Goal: Task Accomplishment & Management: Use online tool/utility

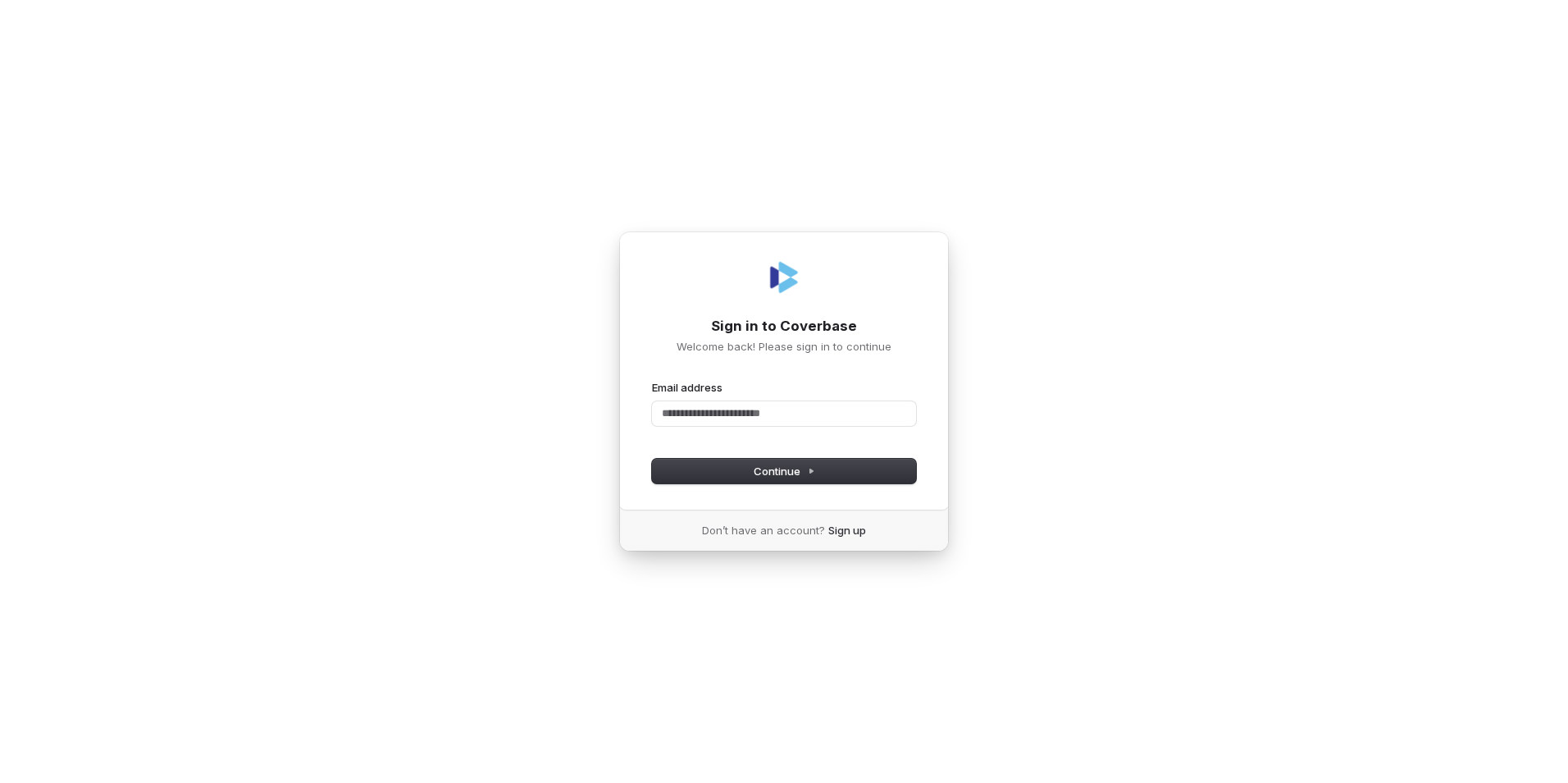
click at [781, 427] on div "Email address" at bounding box center [784, 406] width 264 height 53
click at [778, 416] on input "Email address" at bounding box center [784, 414] width 264 height 25
click at [683, 415] on input "**********" at bounding box center [784, 414] width 264 height 25
click at [738, 415] on input "**********" at bounding box center [784, 414] width 264 height 25
click at [652, 380] on button "submit" at bounding box center [652, 380] width 0 height 0
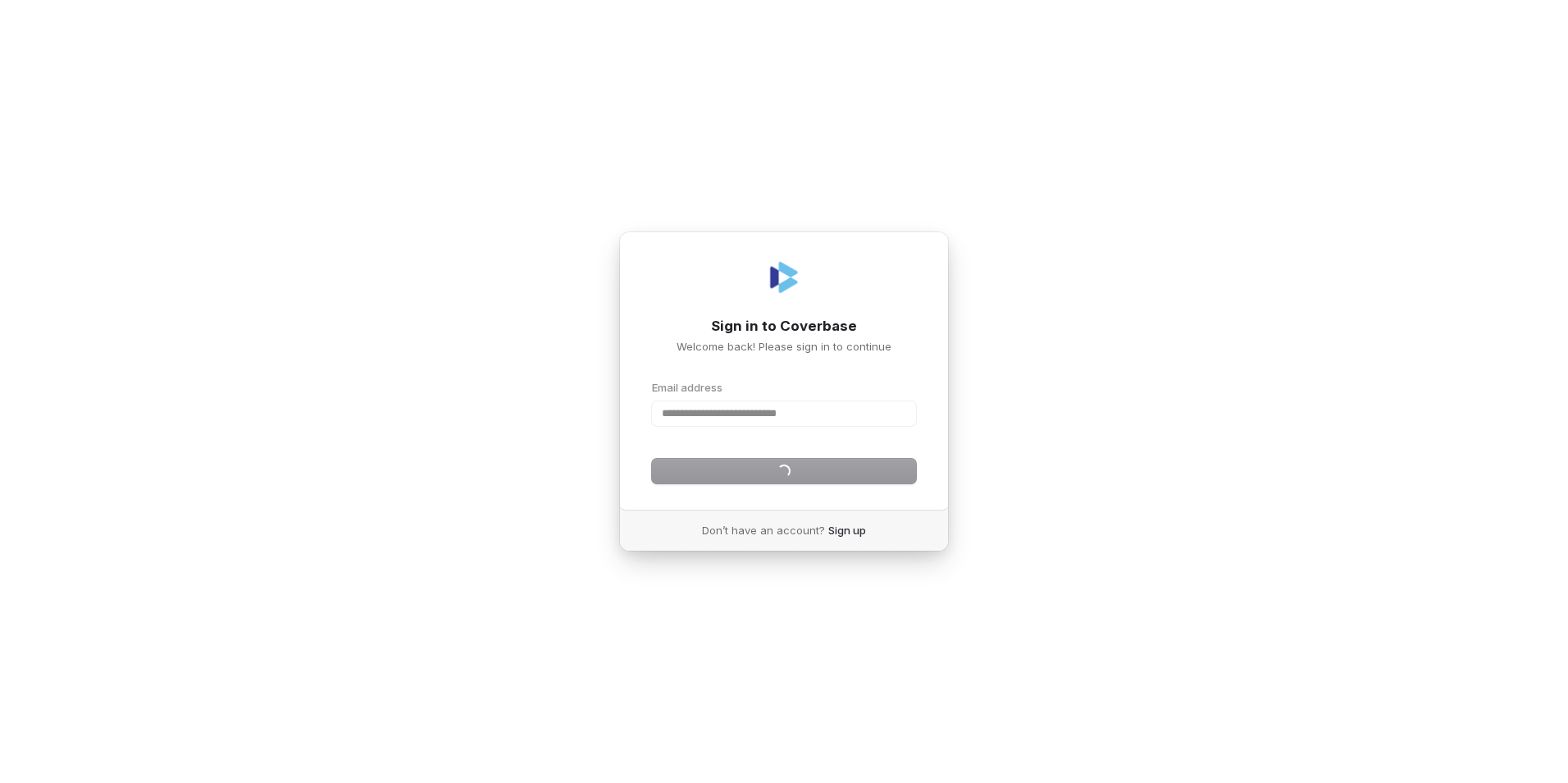
type input "**********"
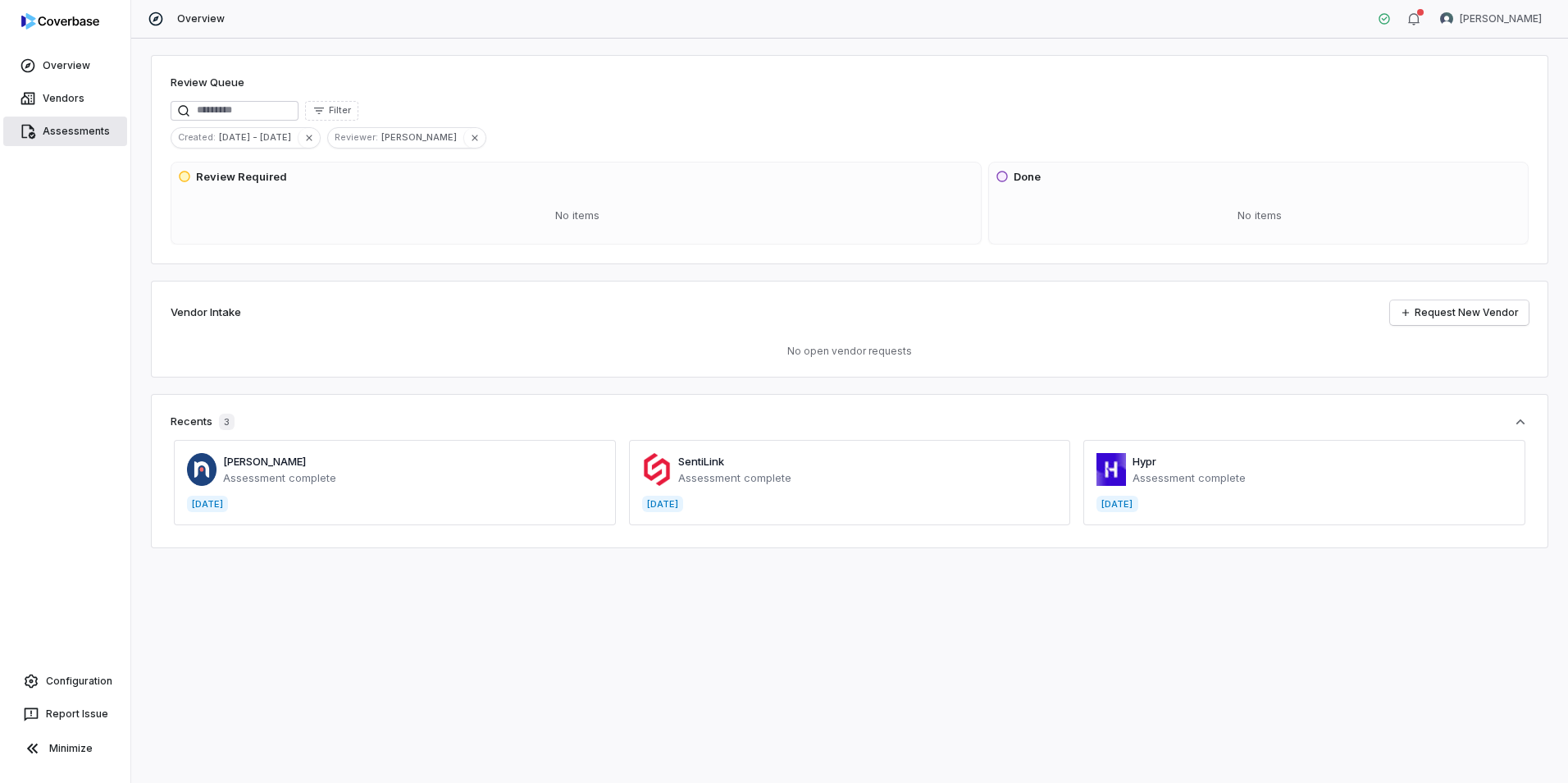
click at [73, 120] on link "Assessments" at bounding box center [65, 131] width 124 height 30
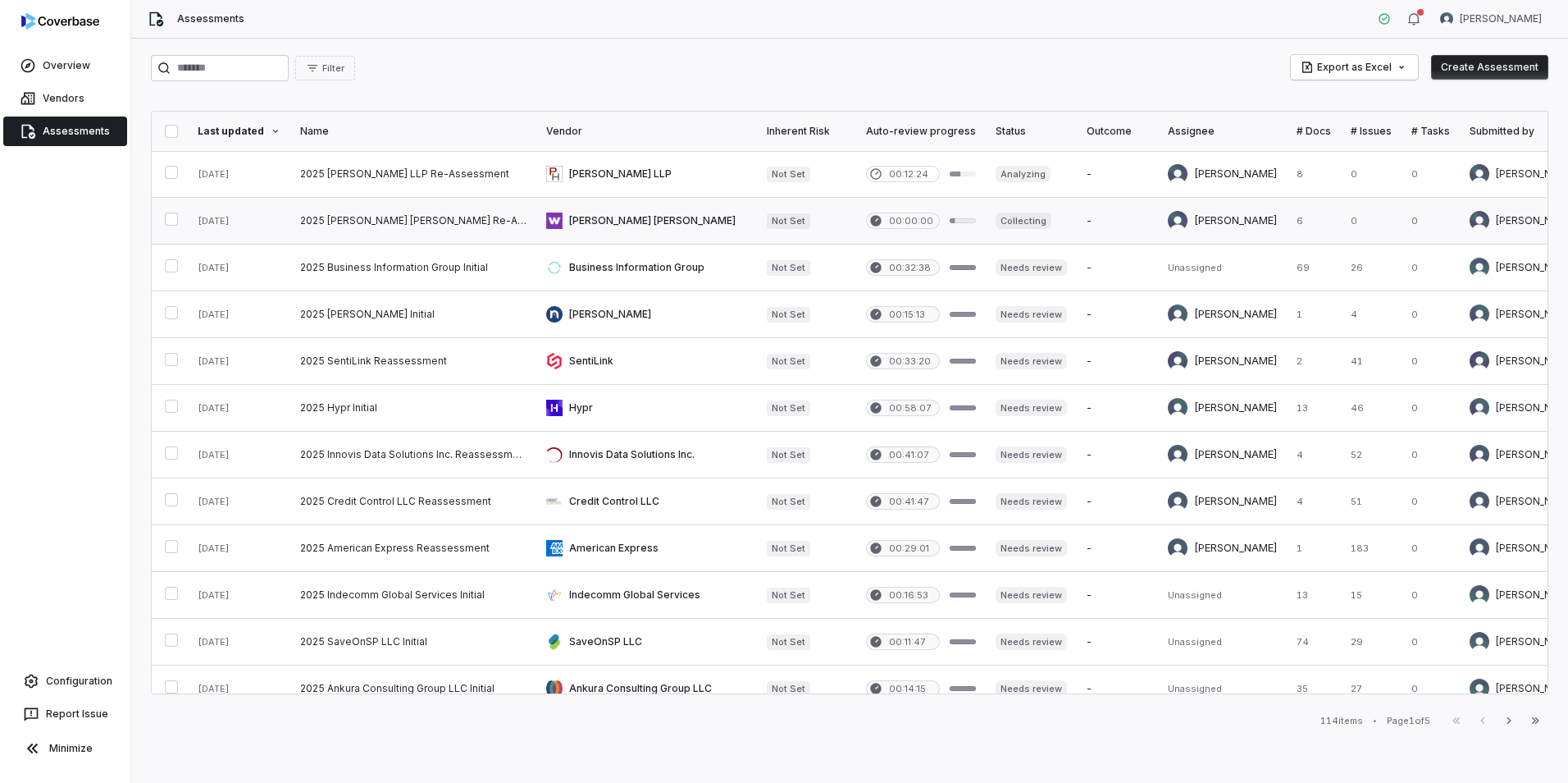
click at [349, 215] on link at bounding box center [413, 221] width 246 height 46
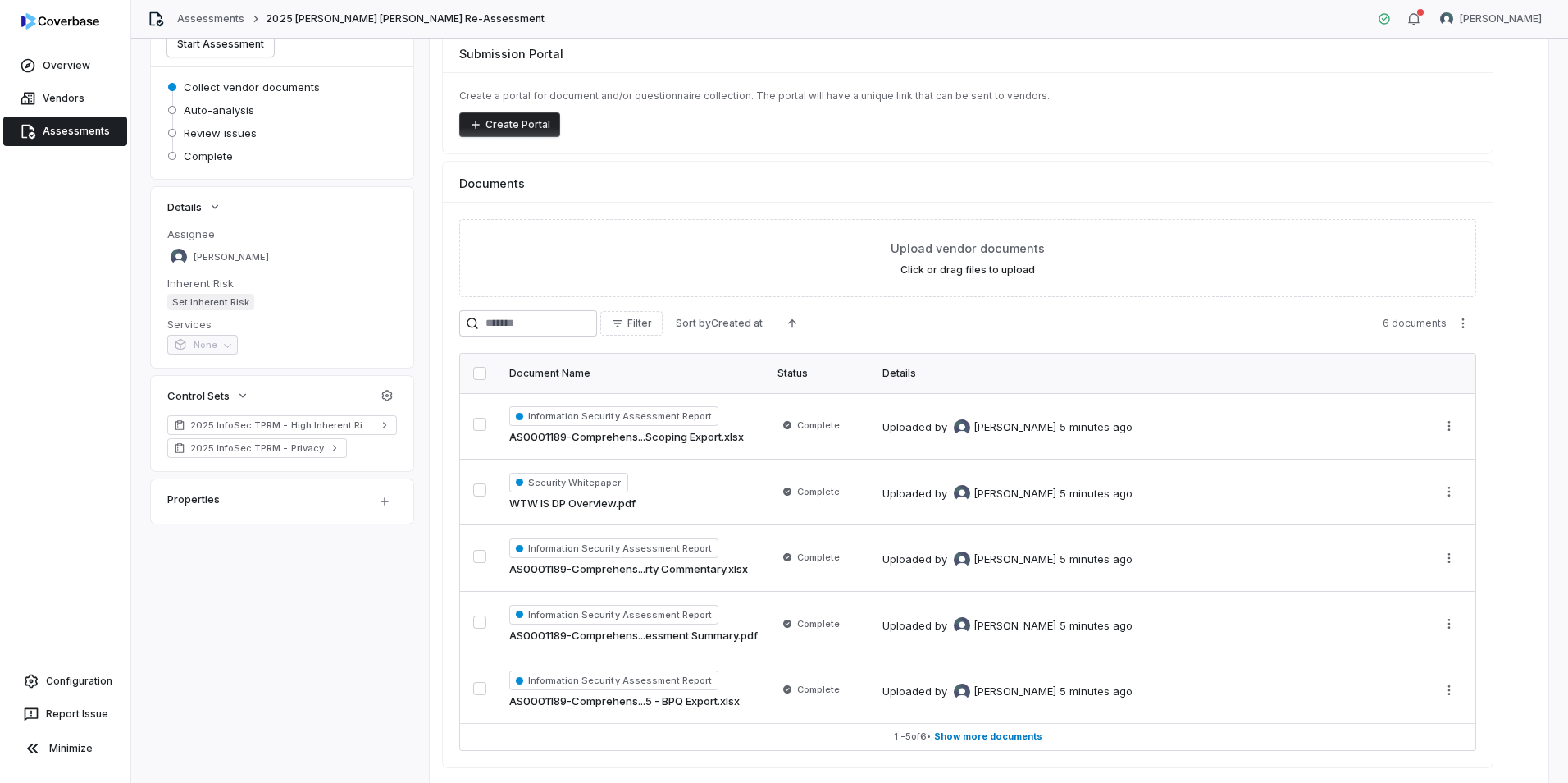
scroll to position [164, 0]
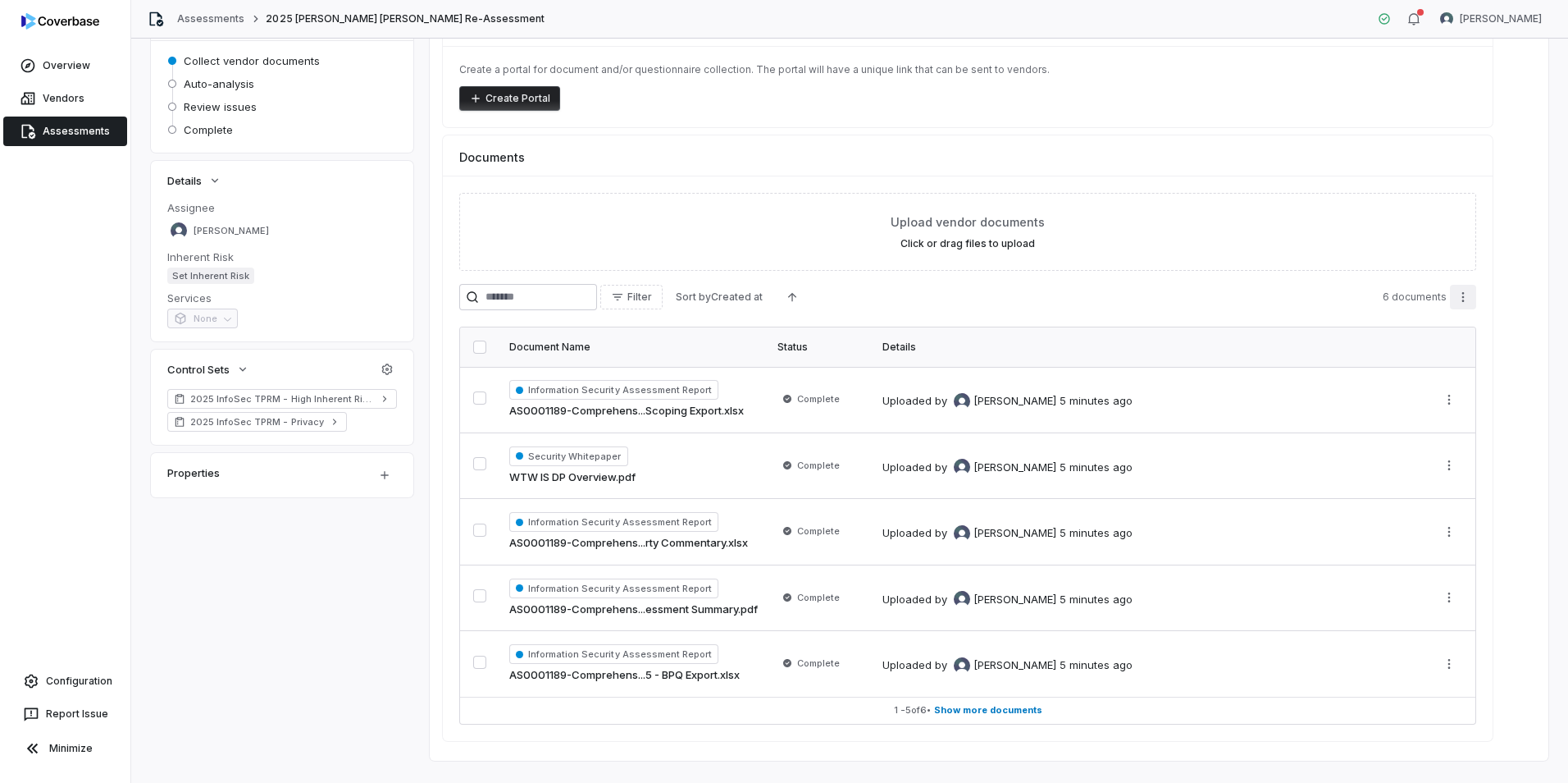
click at [1464, 301] on html "**********" at bounding box center [784, 392] width 1568 height 783
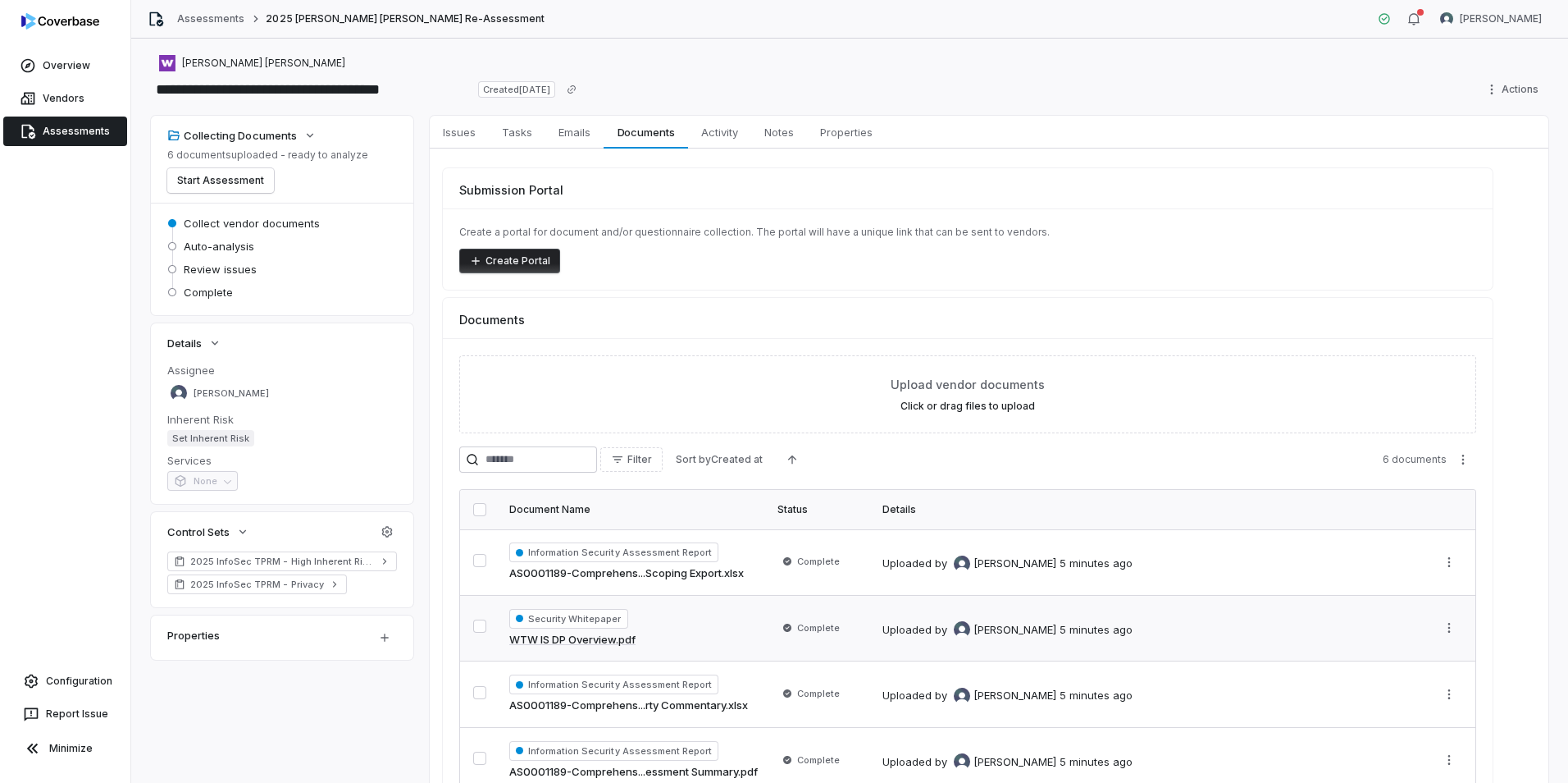
scroll to position [0, 0]
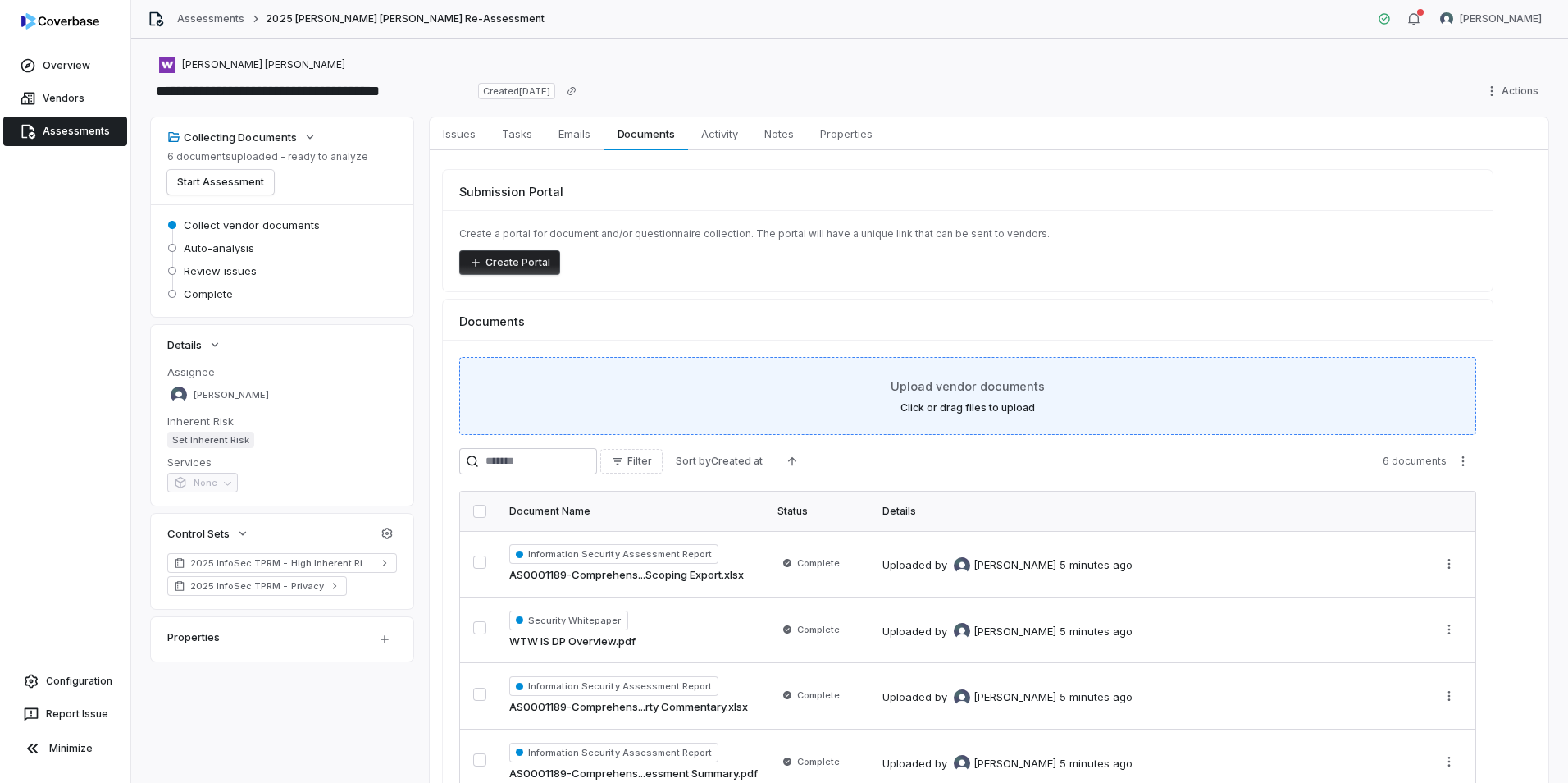
click at [892, 387] on span "Upload vendor documents" at bounding box center [967, 386] width 154 height 17
click at [942, 387] on span "Upload vendor documents" at bounding box center [967, 386] width 154 height 17
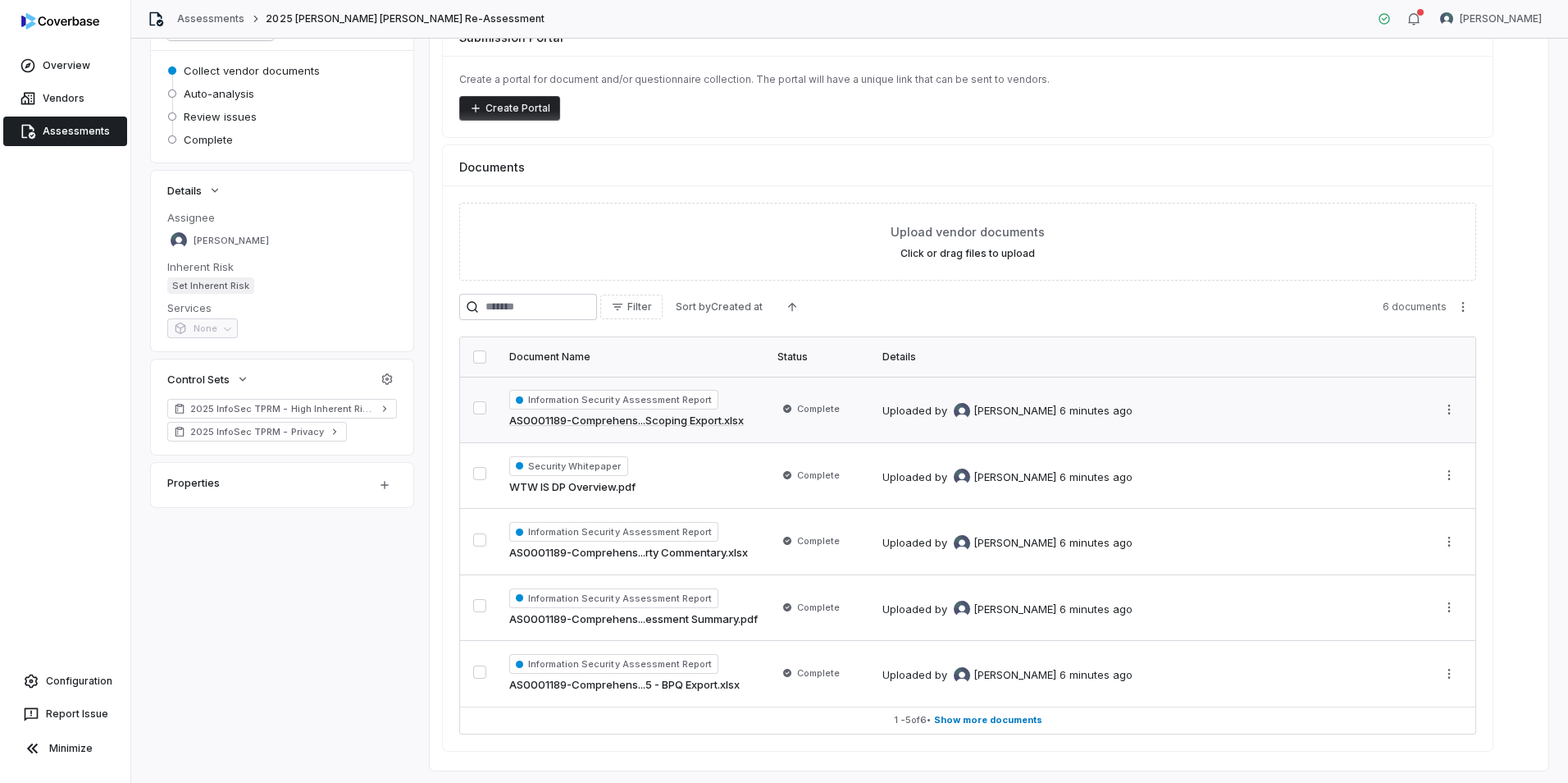
scroll to position [195, 0]
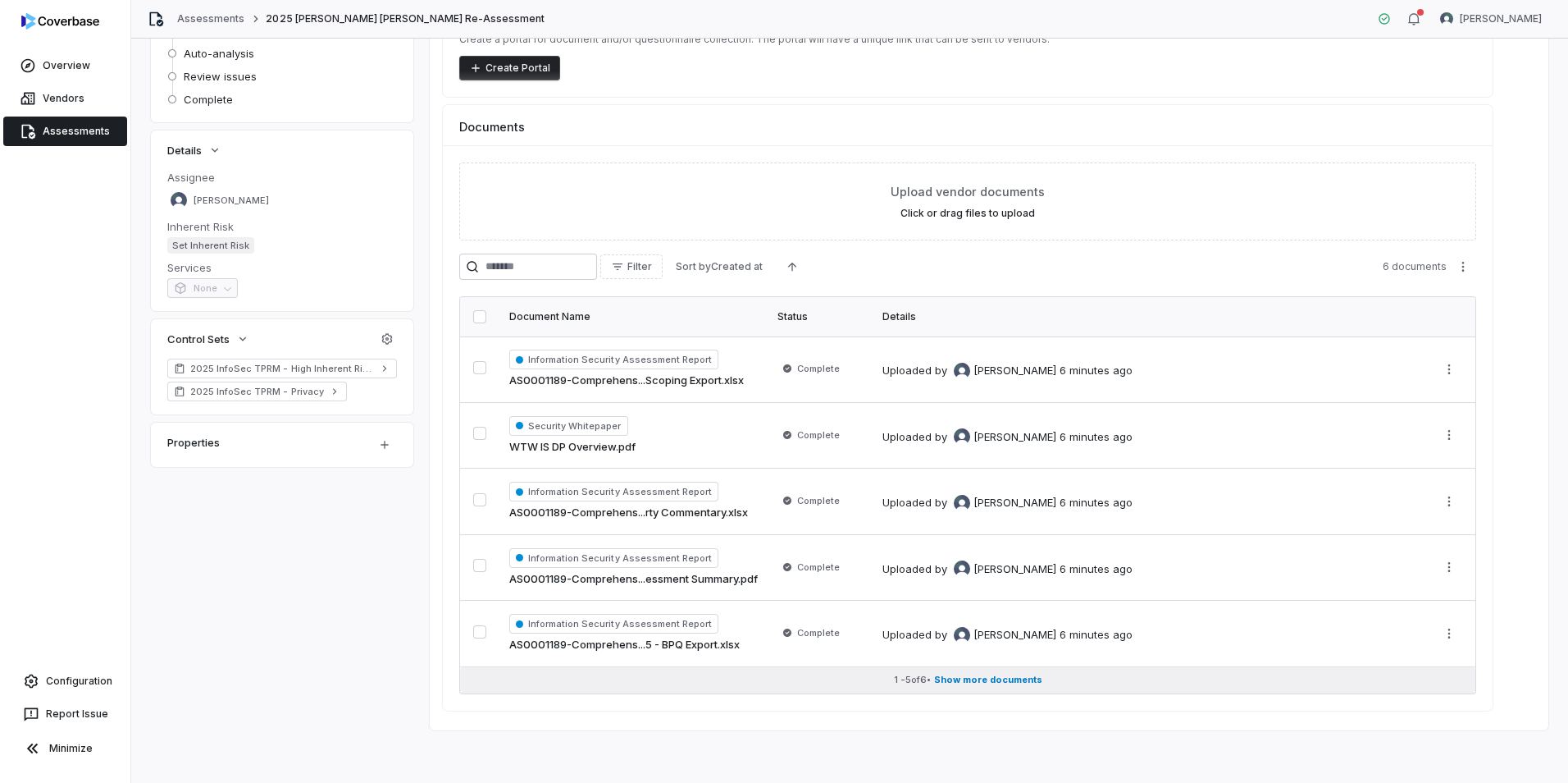
click at [1000, 678] on span "Show more documents" at bounding box center [988, 679] width 108 height 12
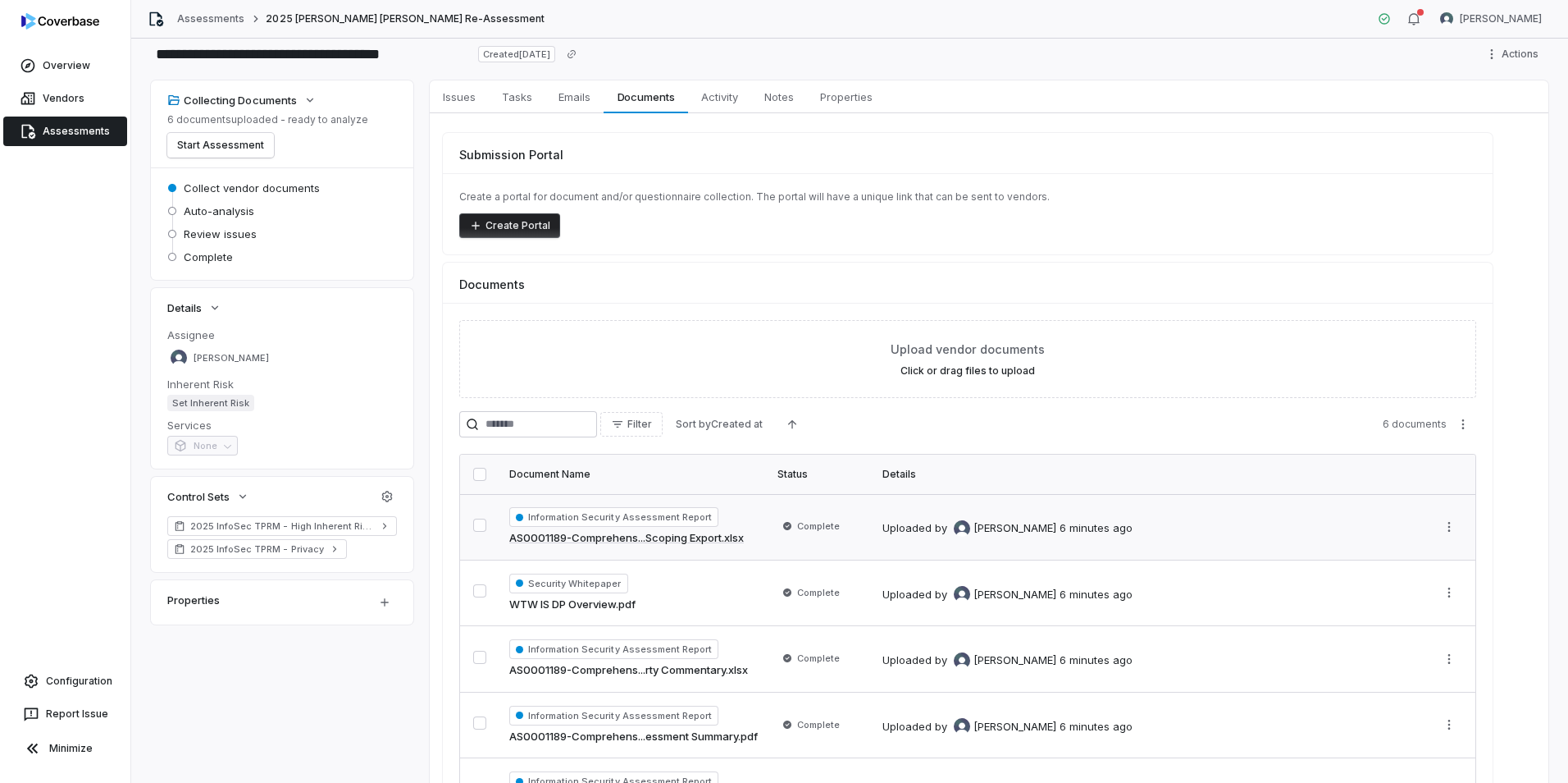
scroll to position [30, 0]
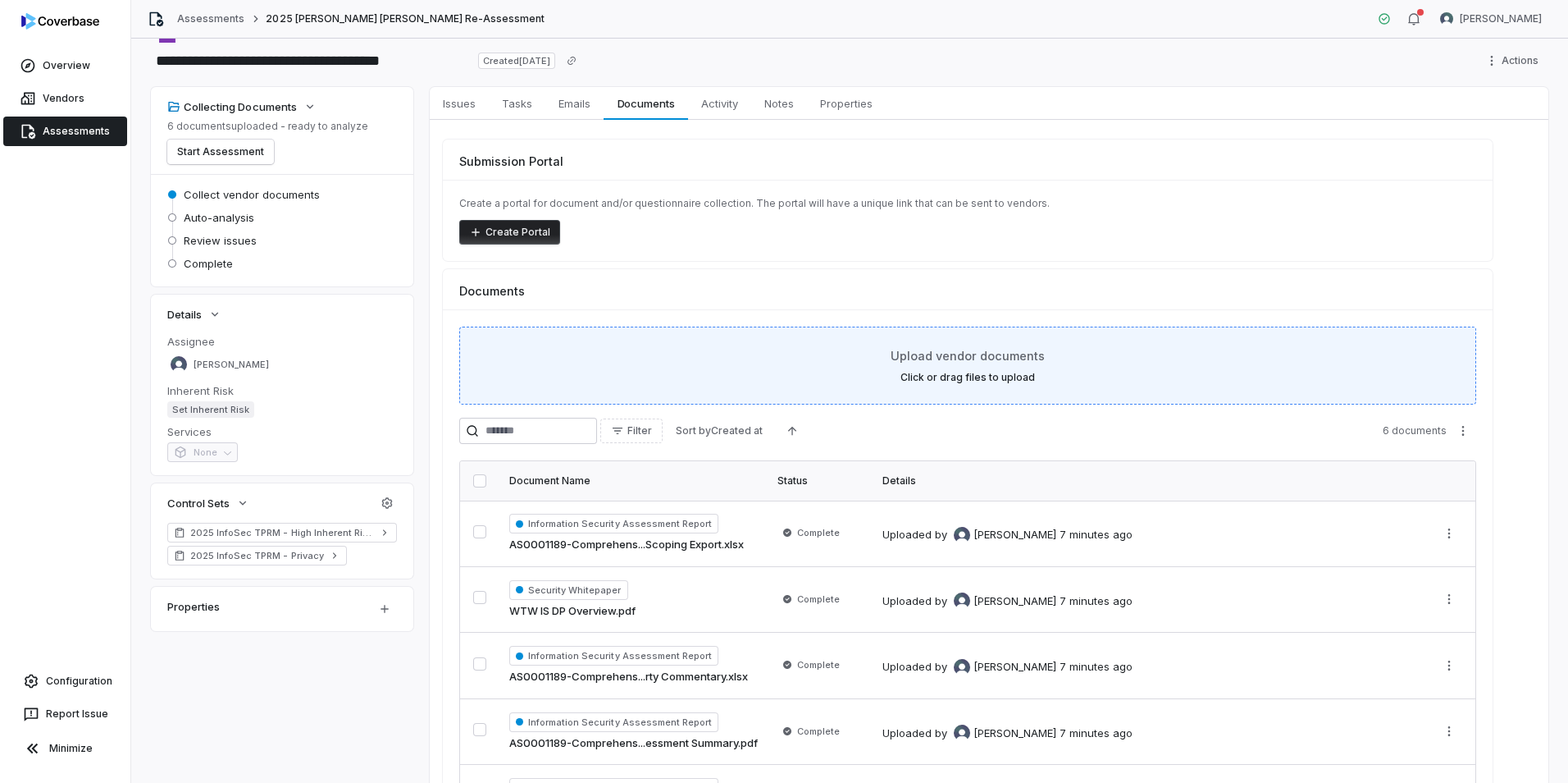
click at [913, 363] on span "Upload vendor documents" at bounding box center [967, 355] width 154 height 17
click at [895, 368] on div "Upload vendor documents Click or drag files to upload" at bounding box center [967, 365] width 976 height 37
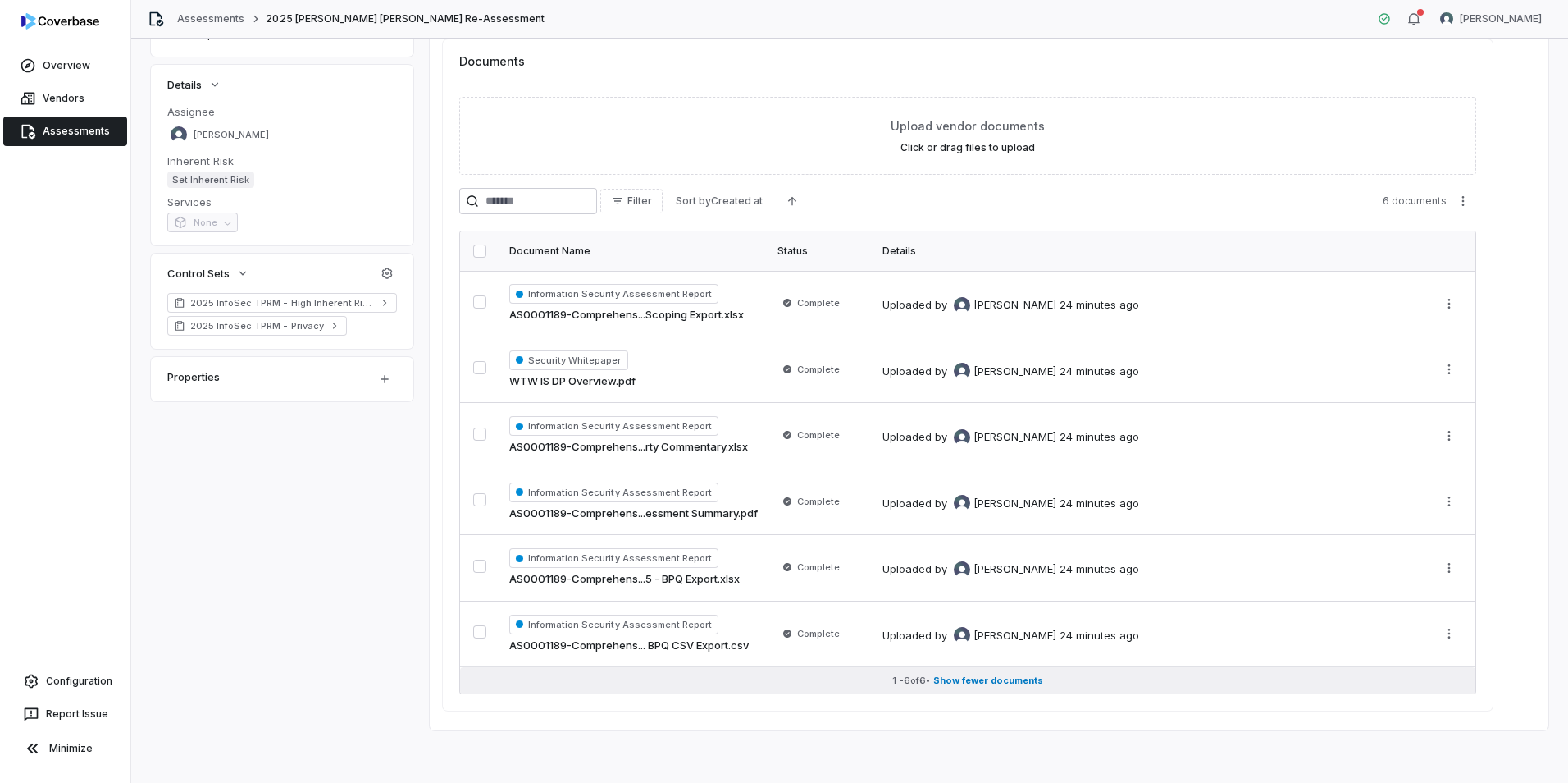
click at [976, 681] on span "Show fewer documents" at bounding box center [988, 680] width 110 height 12
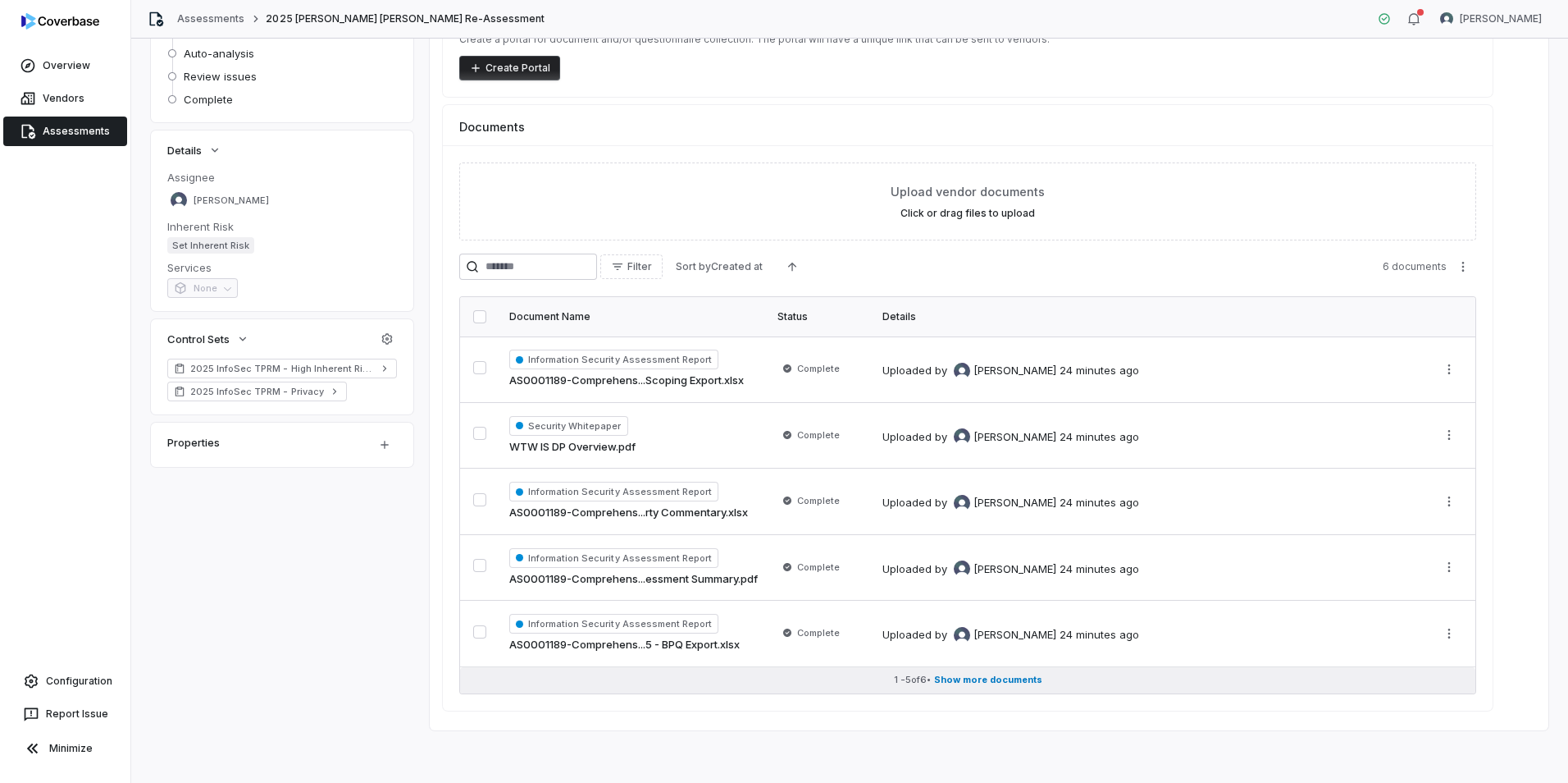
click at [970, 673] on button "1 - 5 of 6 • Show more documents" at bounding box center [967, 680] width 1015 height 26
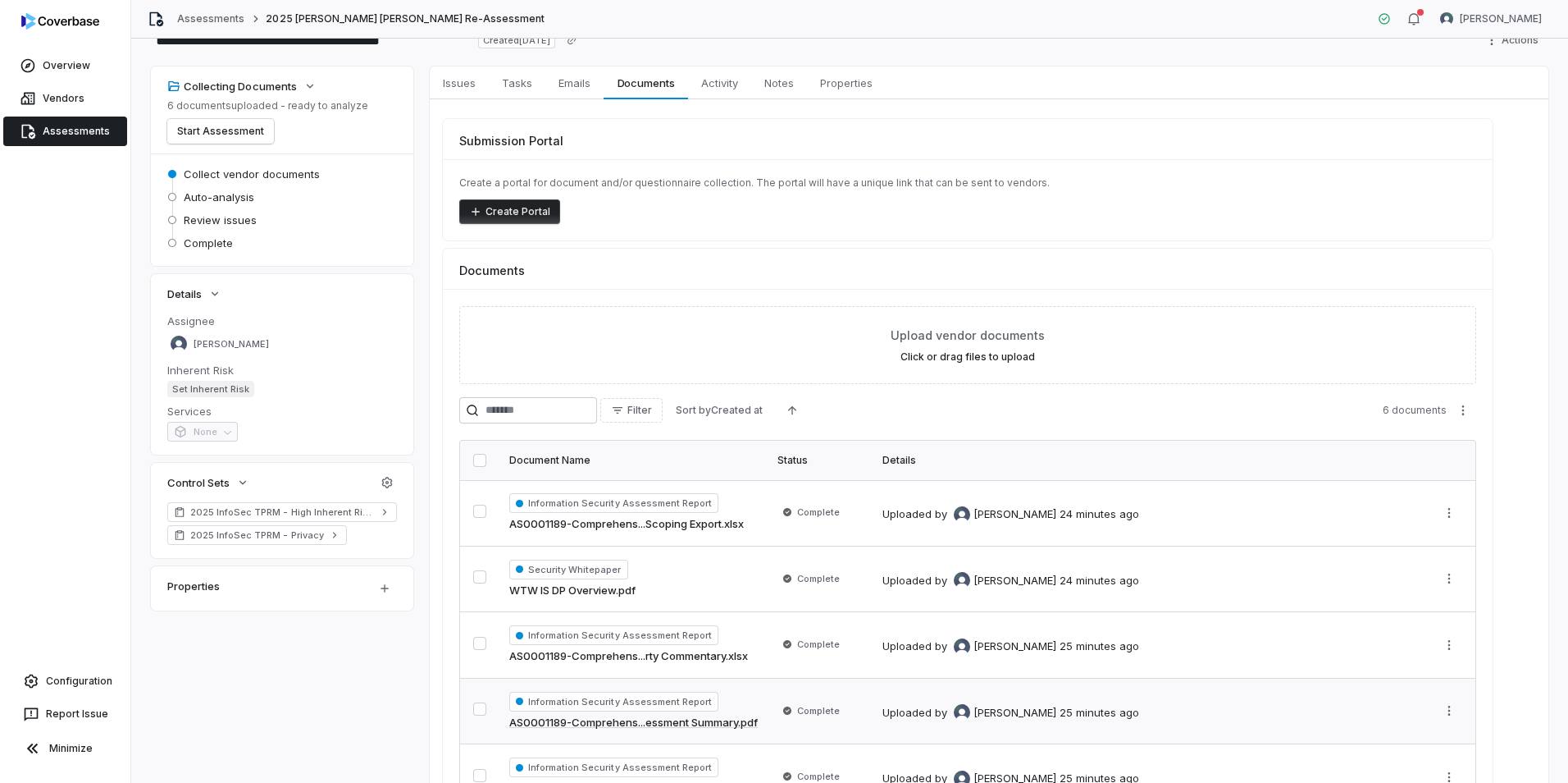
scroll to position [14, 0]
